Goal: Find specific page/section: Find specific page/section

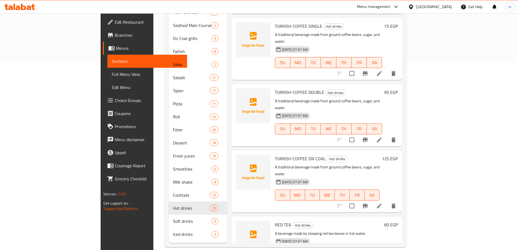
scroll to position [188, 0]
click at [447, 2] on div "[GEOGRAPHIC_DATA]" at bounding box center [430, 6] width 53 height 13
click at [447, 7] on div "[GEOGRAPHIC_DATA]" at bounding box center [434, 7] width 36 height 6
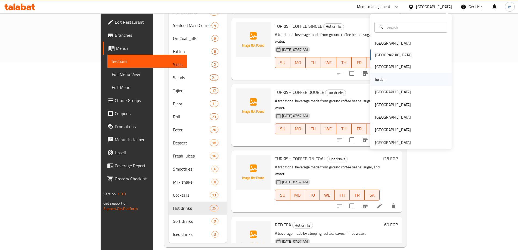
click at [389, 79] on div "Jordan" at bounding box center [411, 79] width 82 height 13
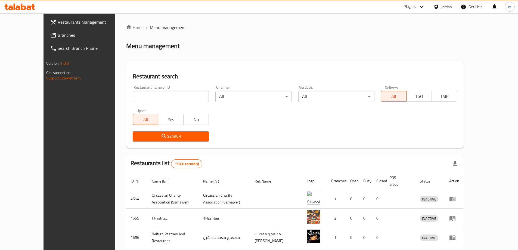
click at [46, 41] on link "Branches" at bounding box center [88, 35] width 84 height 13
